Goal: Task Accomplishment & Management: Complete application form

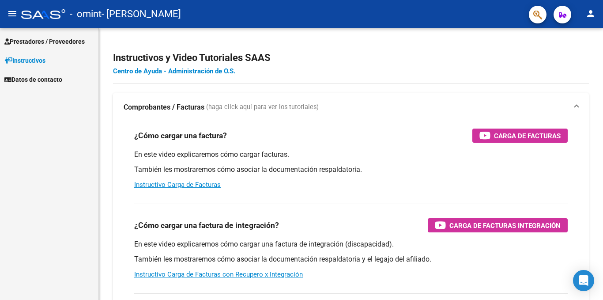
click at [19, 38] on span "Prestadores / Proveedores" at bounding box center [44, 42] width 80 height 10
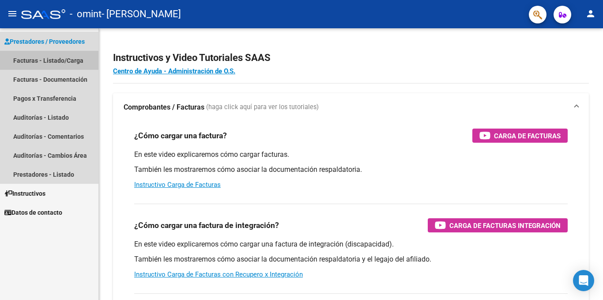
click at [22, 59] on link "Facturas - Listado/Carga" at bounding box center [49, 60] width 98 height 19
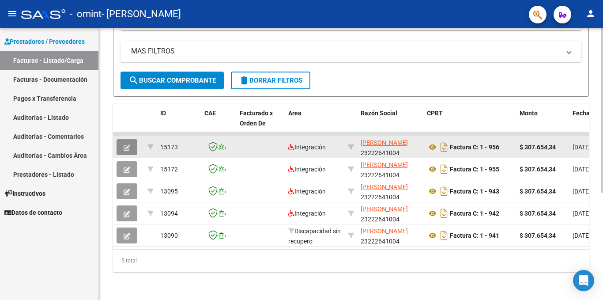
click at [132, 140] on button "button" at bounding box center [127, 147] width 21 height 16
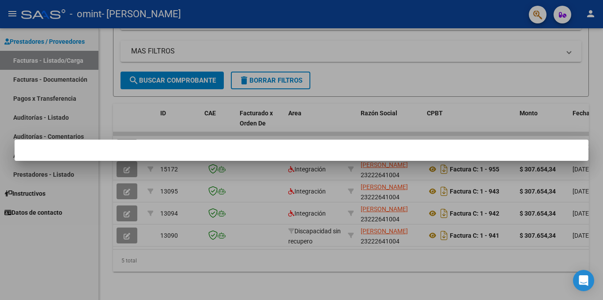
click at [591, 18] on div at bounding box center [301, 150] width 603 height 300
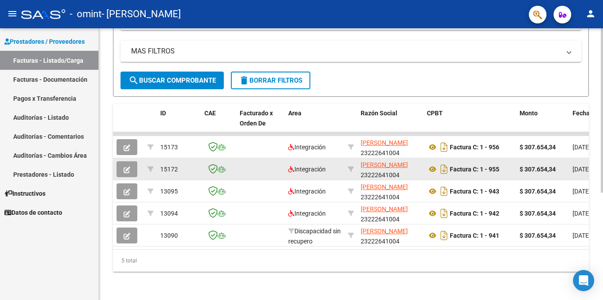
click at [128, 167] on icon "button" at bounding box center [127, 169] width 7 height 7
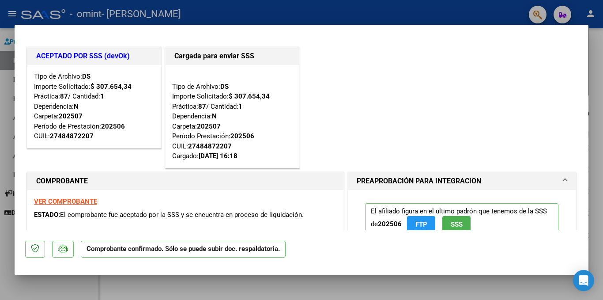
click at [2, 72] on div at bounding box center [301, 150] width 603 height 300
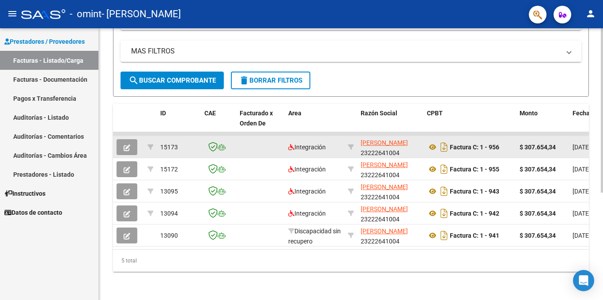
click at [123, 142] on button "button" at bounding box center [127, 147] width 21 height 16
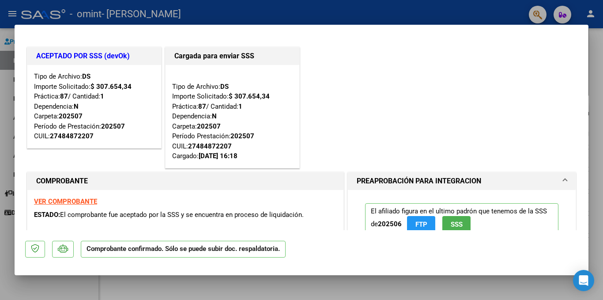
click at [4, 175] on div at bounding box center [301, 150] width 603 height 300
type input "$ 0,00"
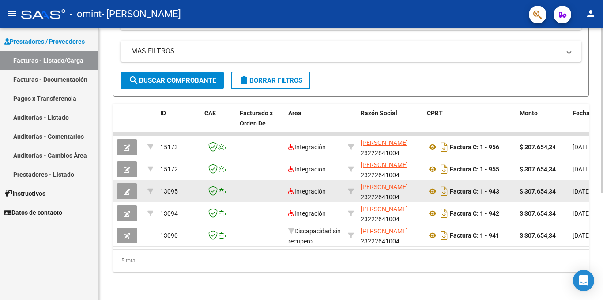
click at [121, 186] on button "button" at bounding box center [127, 191] width 21 height 16
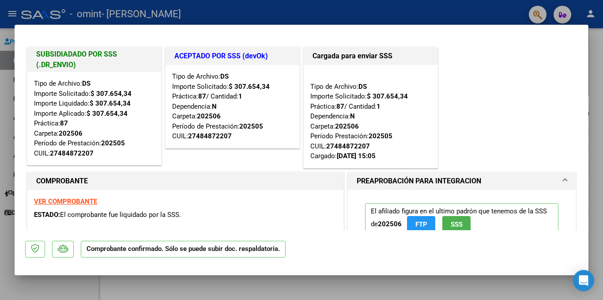
click at [4, 106] on div at bounding box center [301, 150] width 603 height 300
type input "$ 0,00"
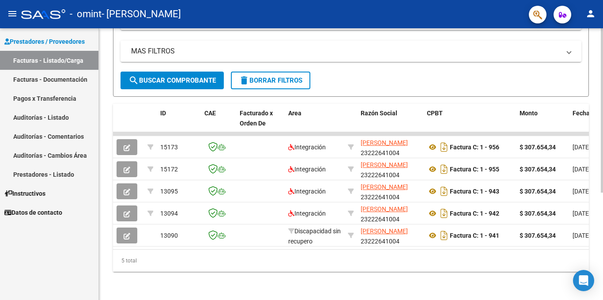
drag, startPoint x: 26, startPoint y: 78, endPoint x: 102, endPoint y: 126, distance: 89.4
click at [26, 78] on link "Facturas - Documentación" at bounding box center [49, 79] width 98 height 19
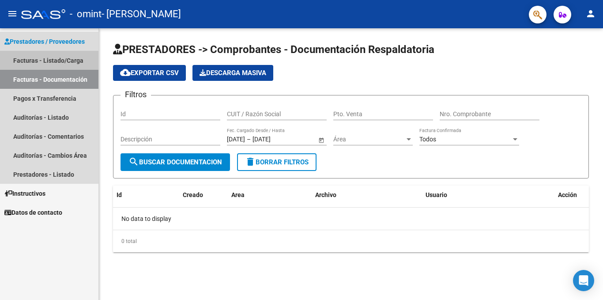
click at [36, 64] on link "Facturas - Listado/Carga" at bounding box center [49, 60] width 98 height 19
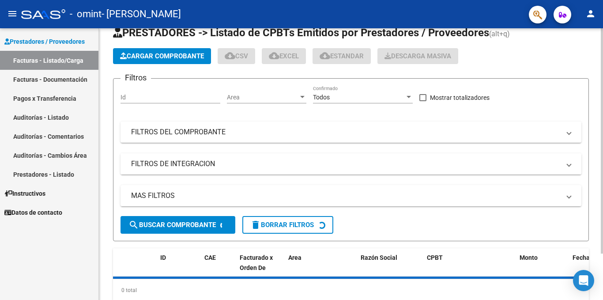
scroll to position [56, 0]
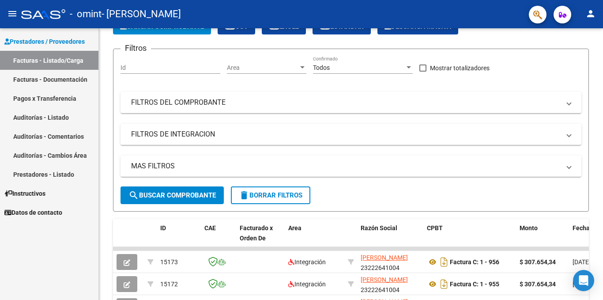
click at [23, 76] on link "Facturas - Documentación" at bounding box center [49, 79] width 98 height 19
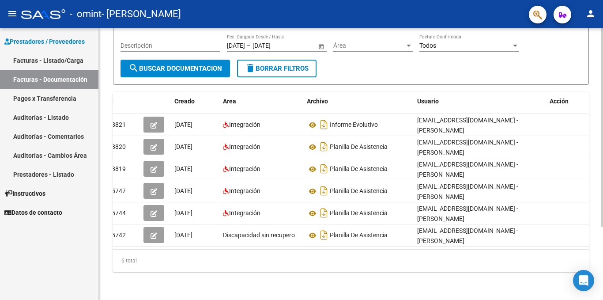
scroll to position [0, 10]
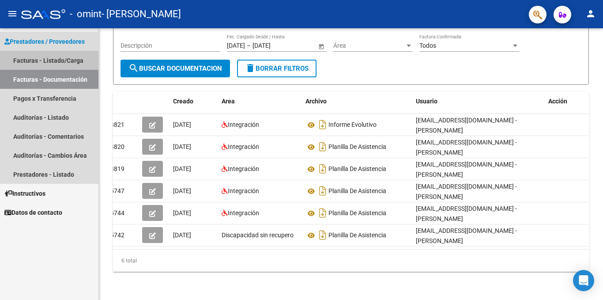
click at [17, 56] on link "Facturas - Listado/Carga" at bounding box center [49, 60] width 98 height 19
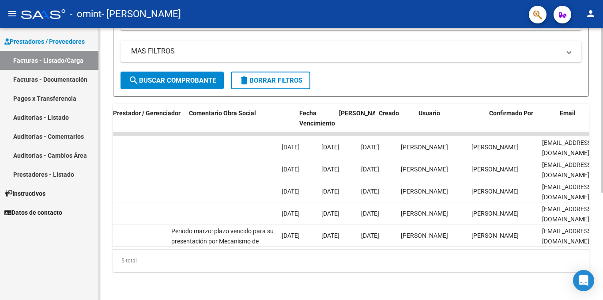
scroll to position [0, 1386]
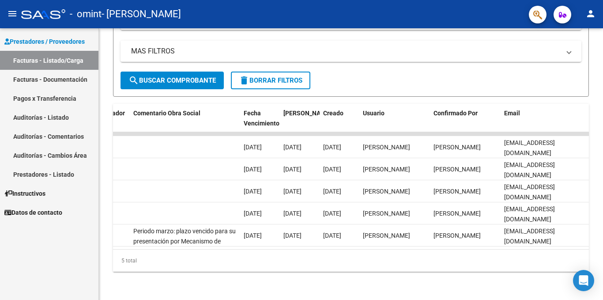
click at [587, 16] on mat-icon "person" at bounding box center [591, 13] width 11 height 11
click at [117, 248] on div at bounding box center [301, 150] width 603 height 300
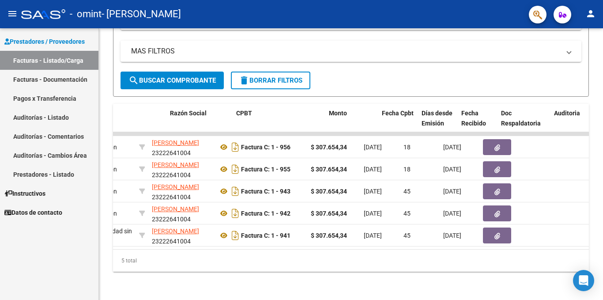
scroll to position [0, 191]
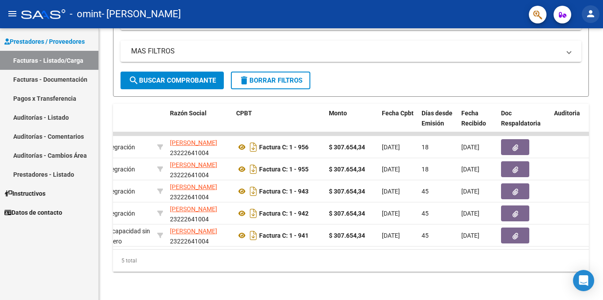
click at [587, 17] on mat-icon "person" at bounding box center [591, 13] width 11 height 11
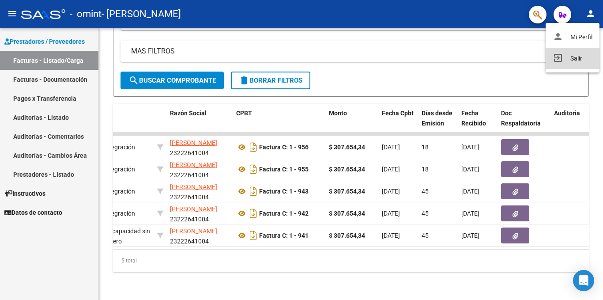
click at [575, 55] on button "exit_to_app Salir" at bounding box center [573, 58] width 54 height 21
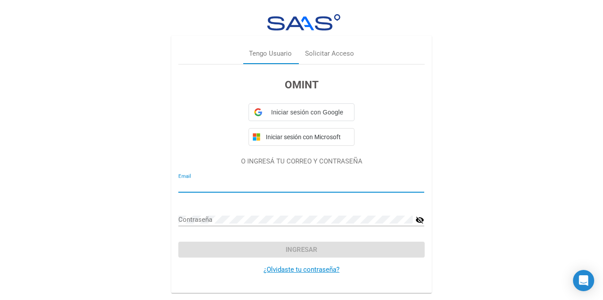
type input "[EMAIL_ADDRESS][DOMAIN_NAME]"
